Goal: Task Accomplishment & Management: Use online tool/utility

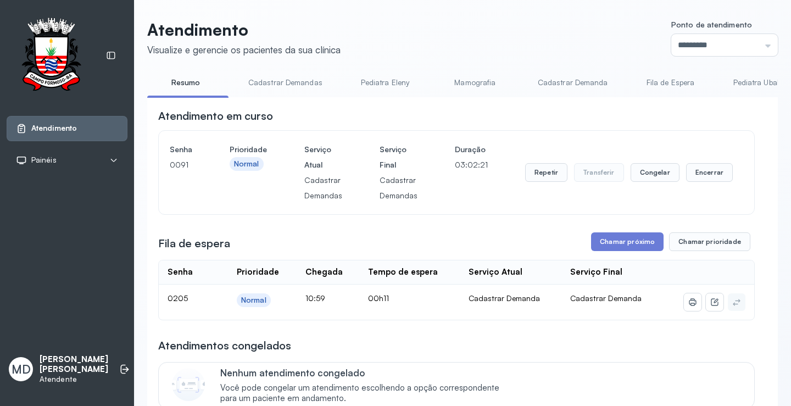
scroll to position [165, 0]
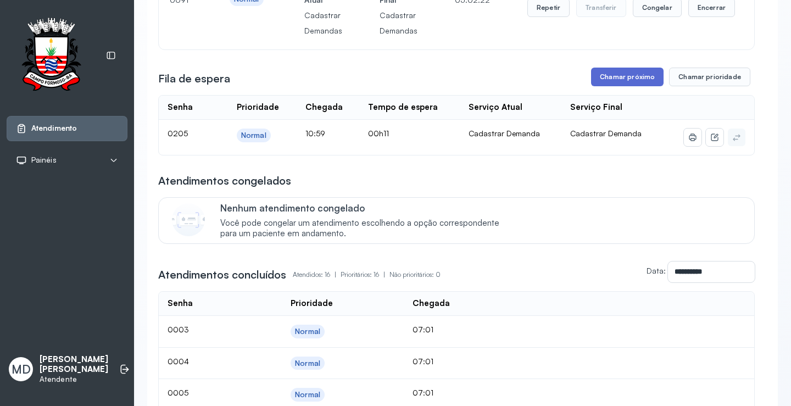
click at [612, 81] on button "Chamar próximo" at bounding box center [627, 77] width 72 height 19
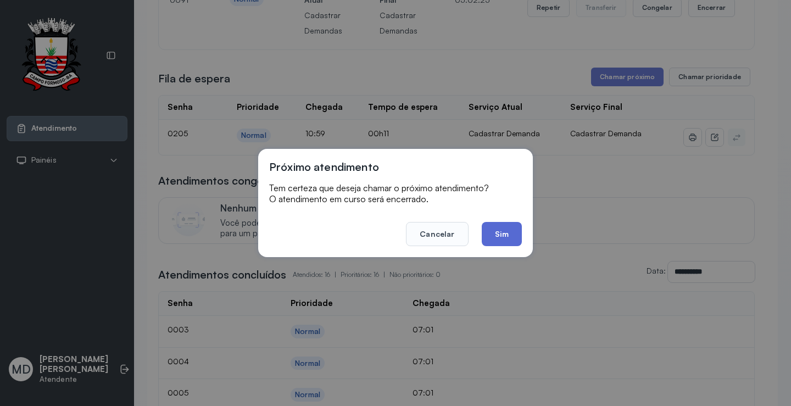
click at [501, 227] on button "Sim" at bounding box center [502, 234] width 40 height 24
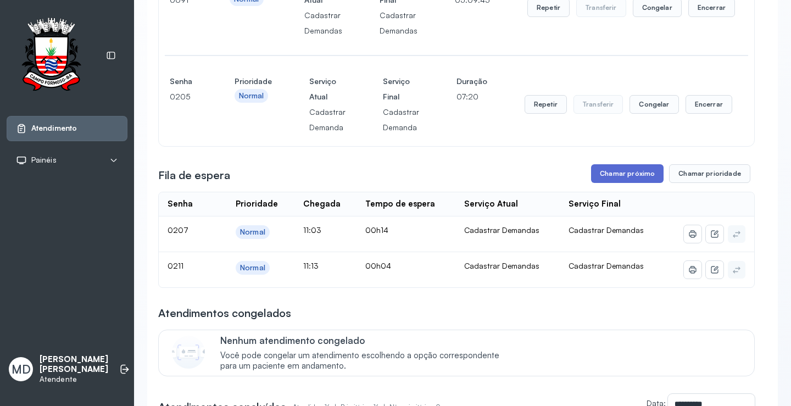
click at [630, 179] on button "Chamar próximo" at bounding box center [627, 173] width 72 height 19
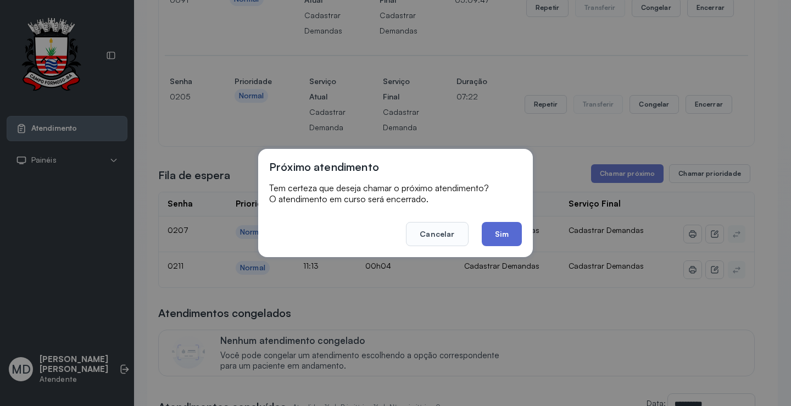
click at [510, 234] on button "Sim" at bounding box center [502, 234] width 40 height 24
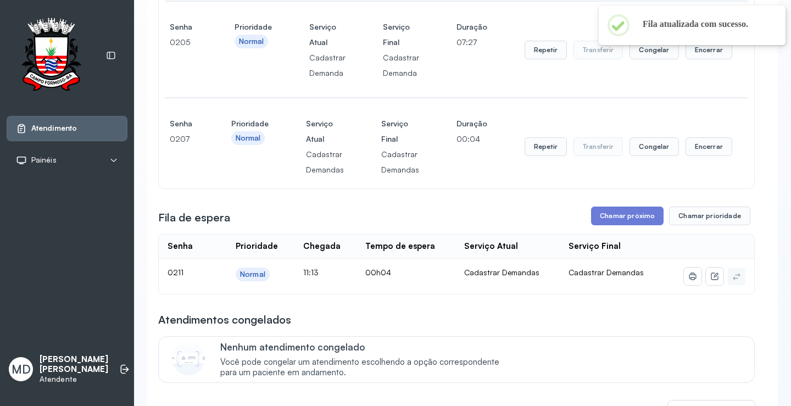
scroll to position [220, 0]
click at [629, 220] on button "Chamar próximo" at bounding box center [627, 215] width 72 height 19
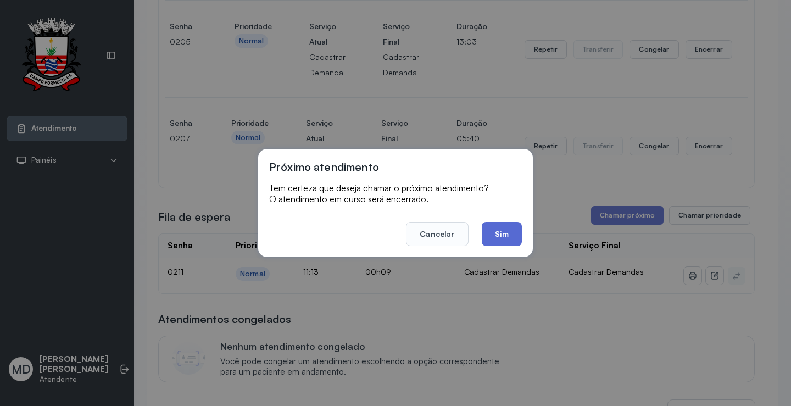
click at [500, 232] on button "Sim" at bounding box center [502, 234] width 40 height 24
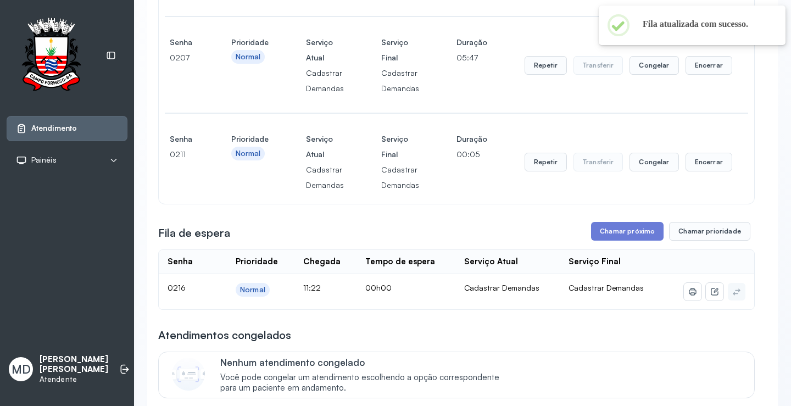
scroll to position [329, 0]
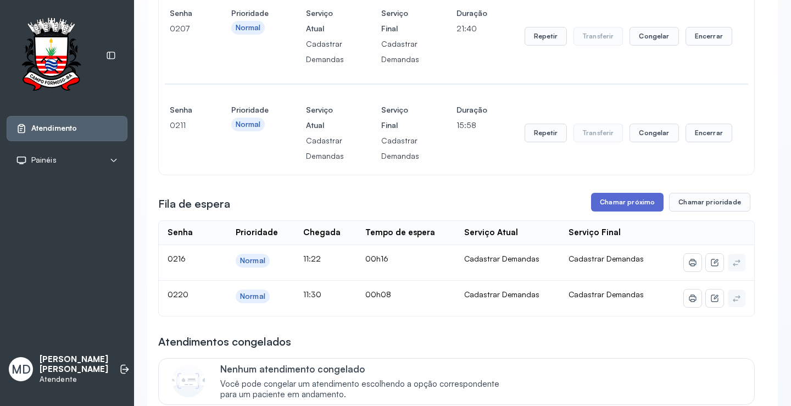
click at [633, 203] on button "Chamar próximo" at bounding box center [627, 202] width 72 height 19
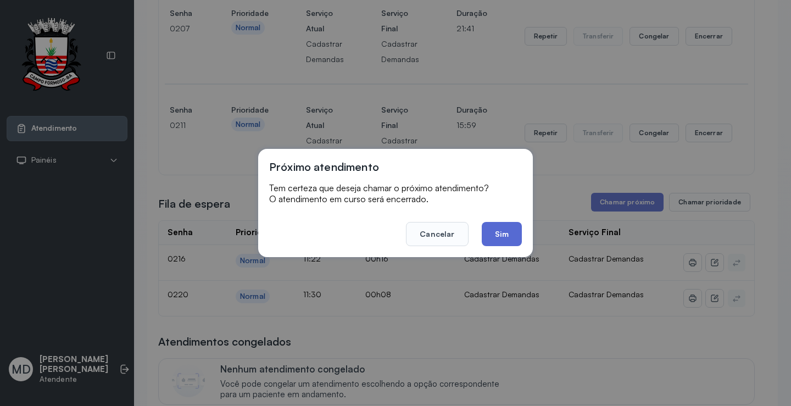
click at [496, 233] on button "Sim" at bounding box center [502, 234] width 40 height 24
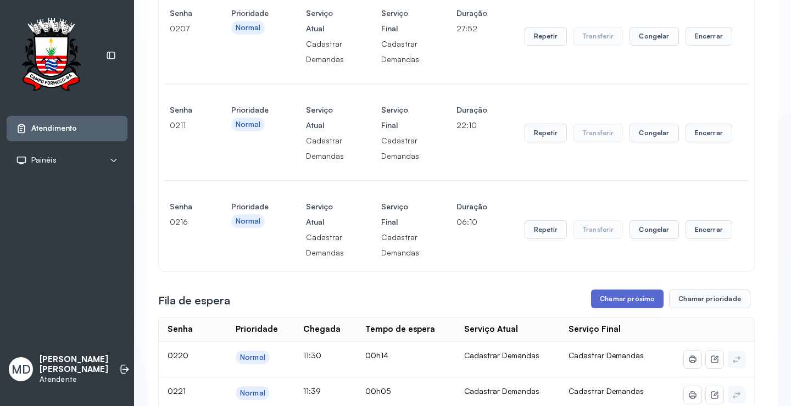
click at [636, 299] on button "Chamar próximo" at bounding box center [627, 298] width 72 height 19
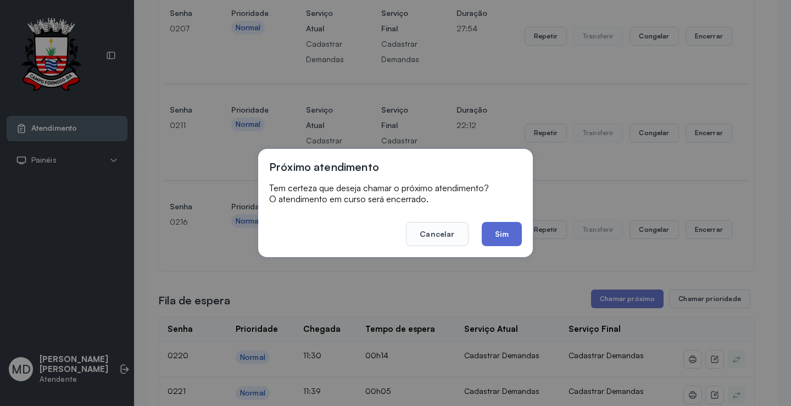
click at [492, 233] on button "Sim" at bounding box center [502, 234] width 40 height 24
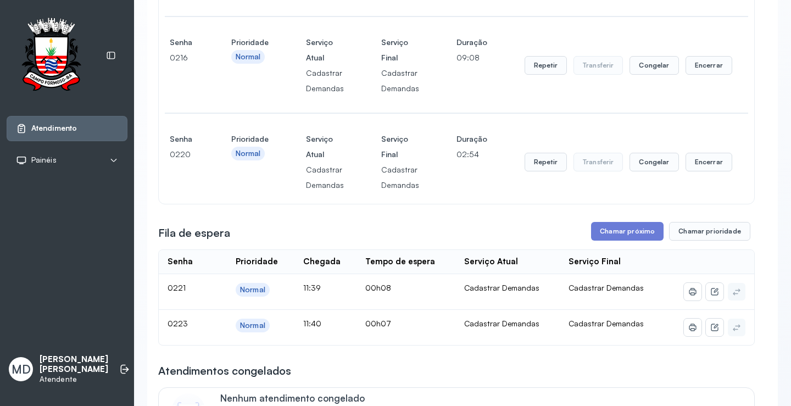
scroll to position [494, 0]
click at [617, 229] on button "Chamar próximo" at bounding box center [627, 230] width 72 height 19
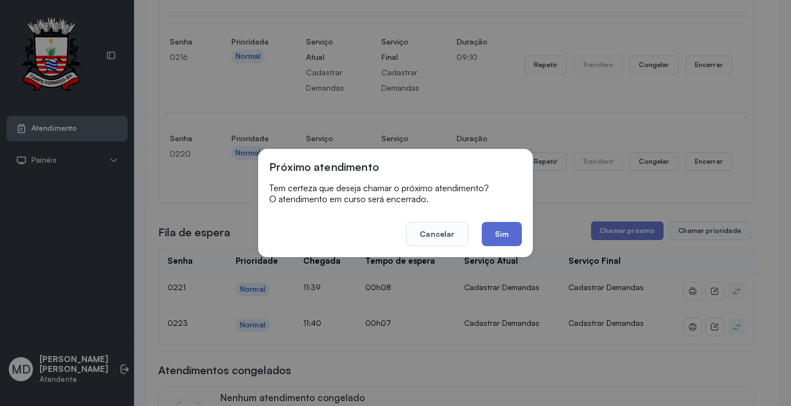
click at [500, 231] on button "Sim" at bounding box center [502, 234] width 40 height 24
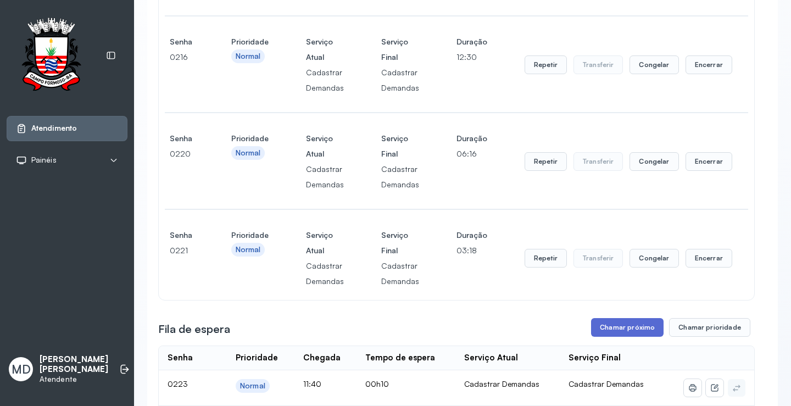
click at [634, 332] on button "Chamar próximo" at bounding box center [627, 327] width 72 height 19
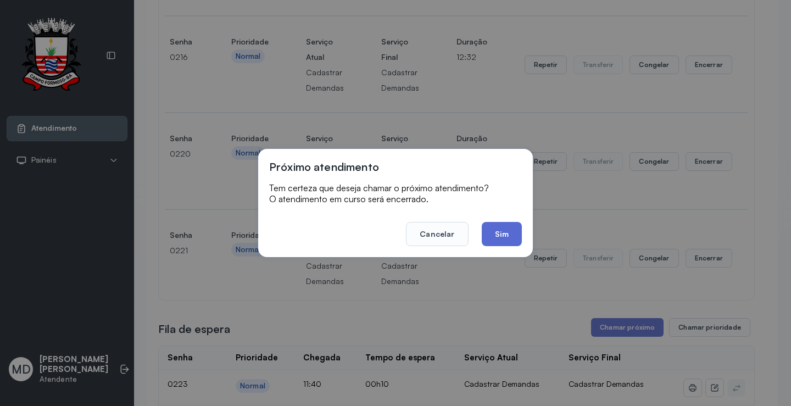
click at [502, 232] on button "Sim" at bounding box center [502, 234] width 40 height 24
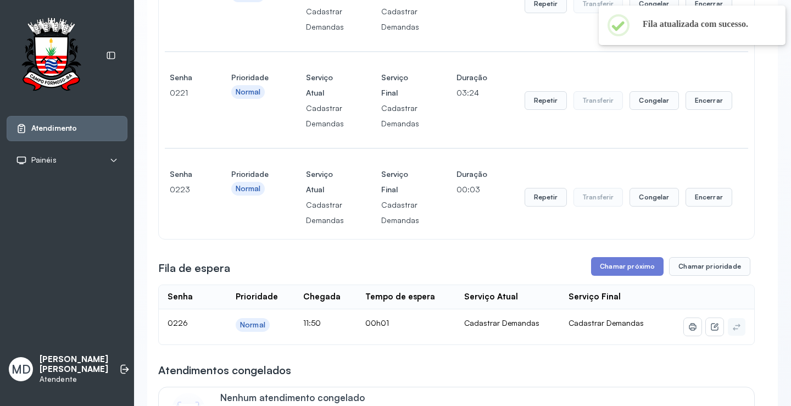
scroll to position [714, 0]
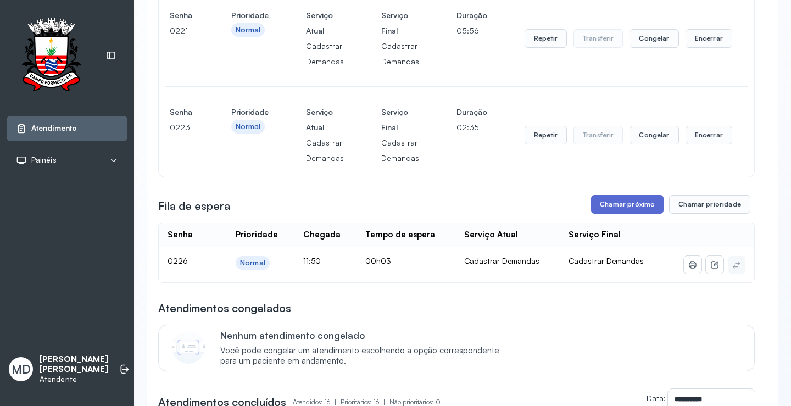
click at [609, 208] on button "Chamar próximo" at bounding box center [627, 204] width 72 height 19
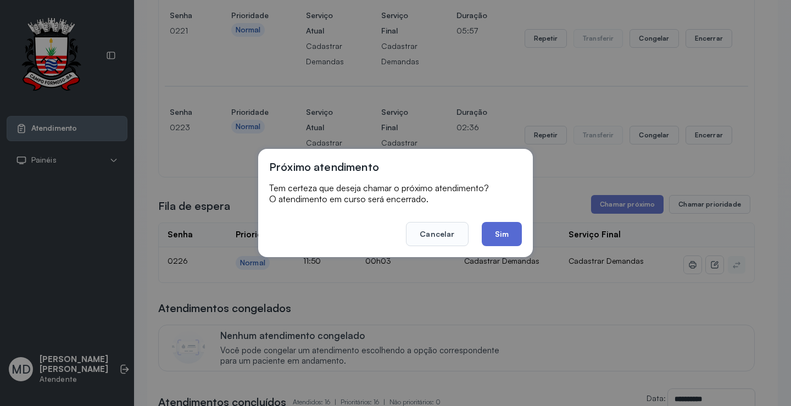
click at [501, 231] on button "Sim" at bounding box center [502, 234] width 40 height 24
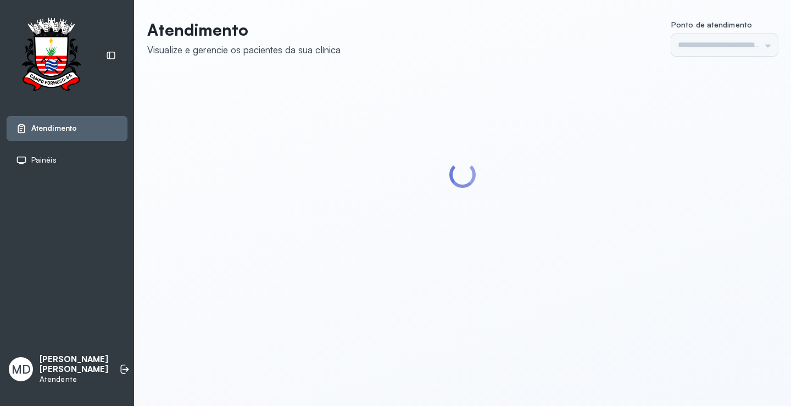
type input "*********"
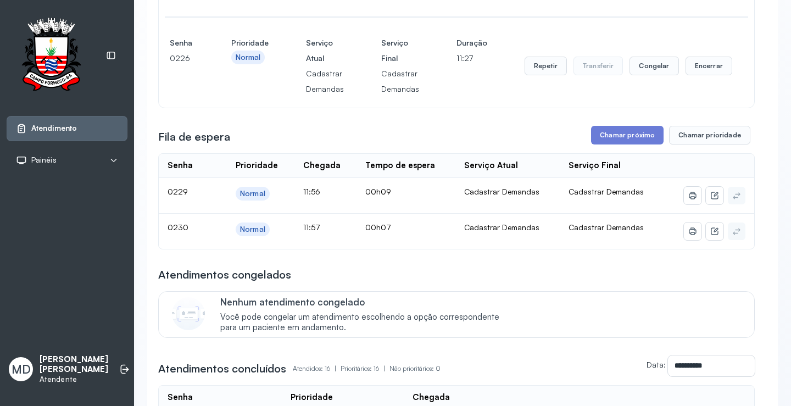
scroll to position [988, 0]
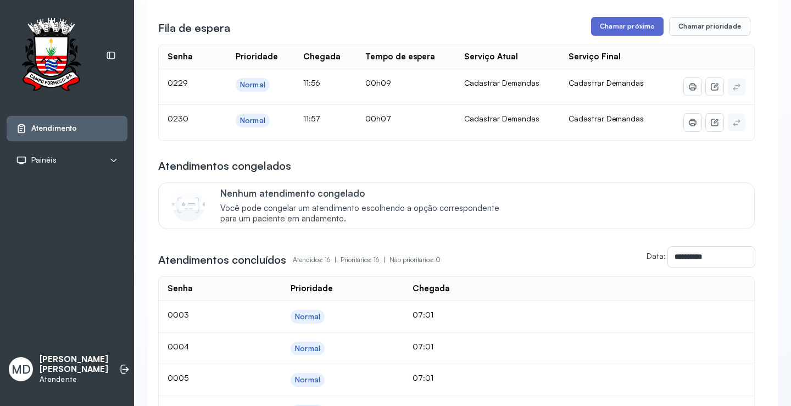
click at [634, 29] on button "Chamar próximo" at bounding box center [627, 26] width 72 height 19
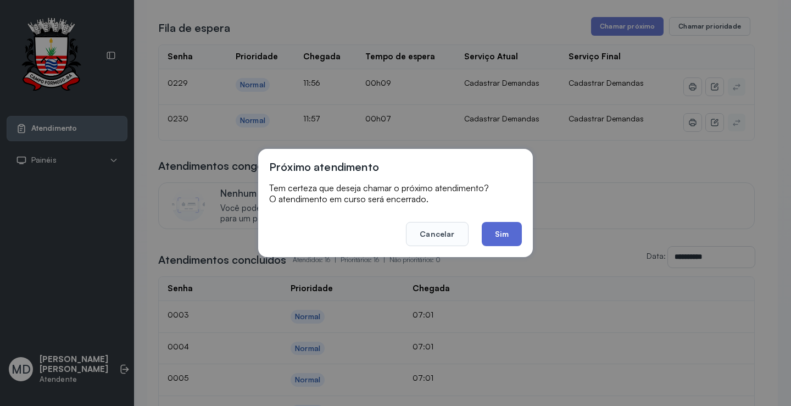
click at [505, 233] on button "Sim" at bounding box center [502, 234] width 40 height 24
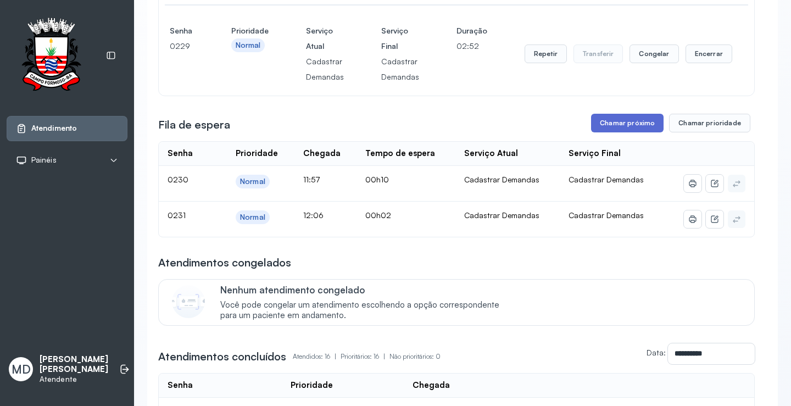
click at [619, 125] on button "Chamar próximo" at bounding box center [627, 123] width 72 height 19
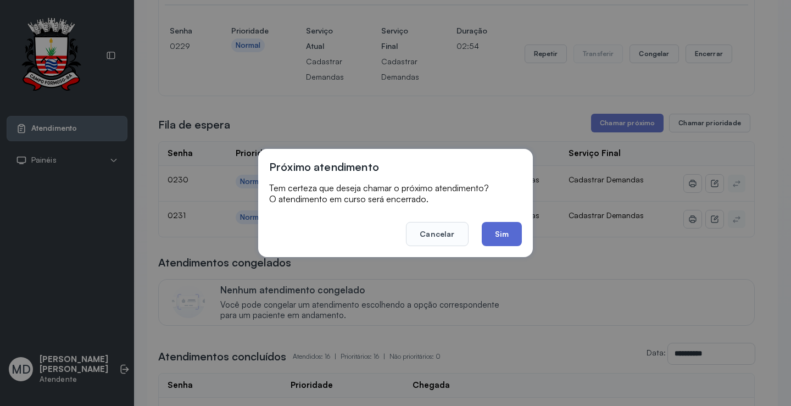
click at [509, 228] on button "Sim" at bounding box center [502, 234] width 40 height 24
